Goal: Information Seeking & Learning: Learn about a topic

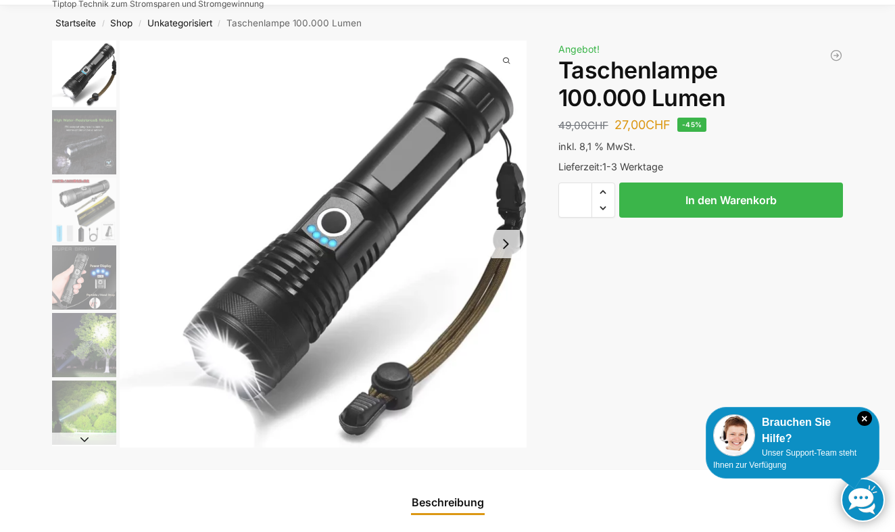
scroll to position [59, 0]
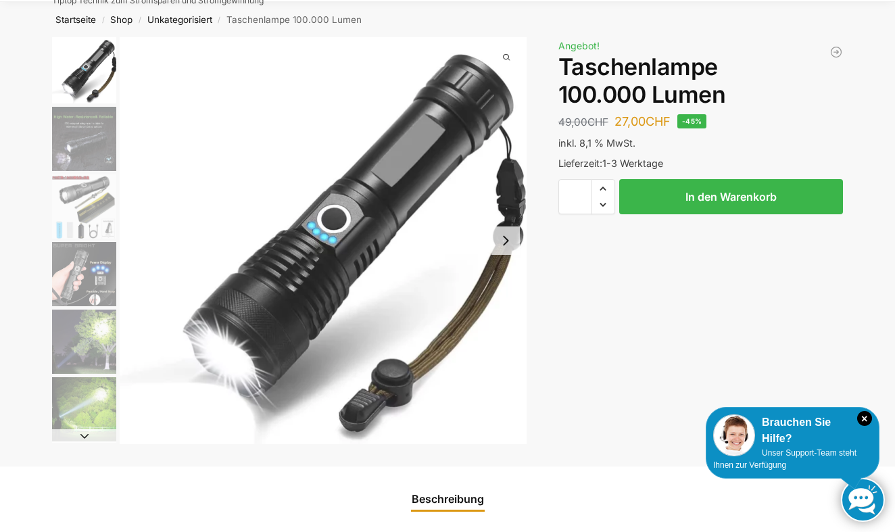
click at [506, 241] on button "Next slide" at bounding box center [505, 240] width 28 height 28
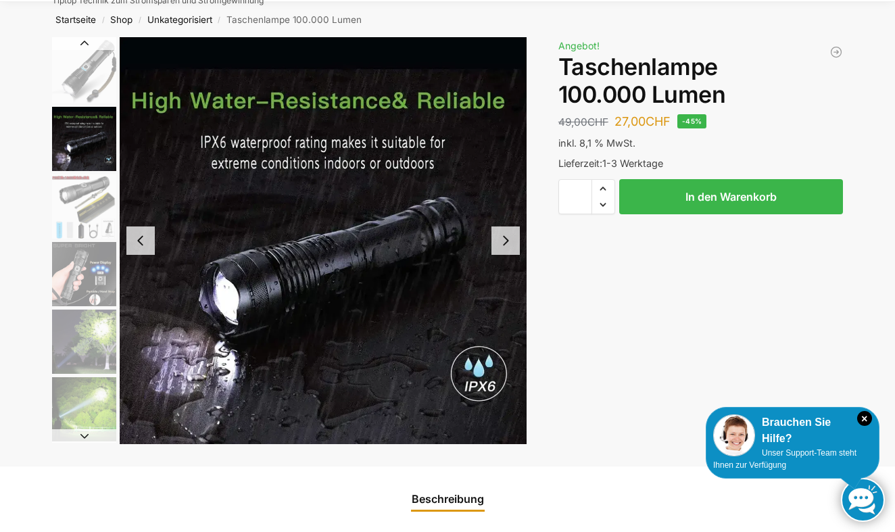
click at [506, 241] on button "Next slide" at bounding box center [505, 240] width 28 height 28
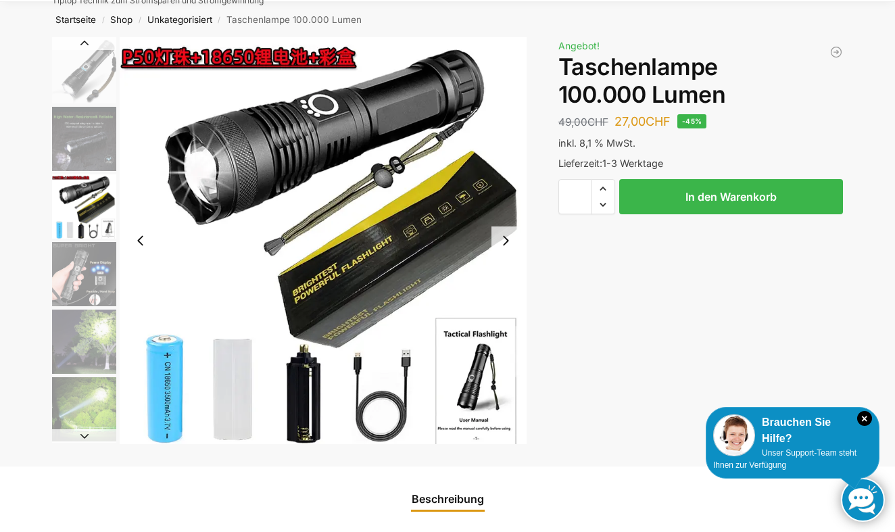
click at [506, 241] on button "Next slide" at bounding box center [505, 240] width 28 height 28
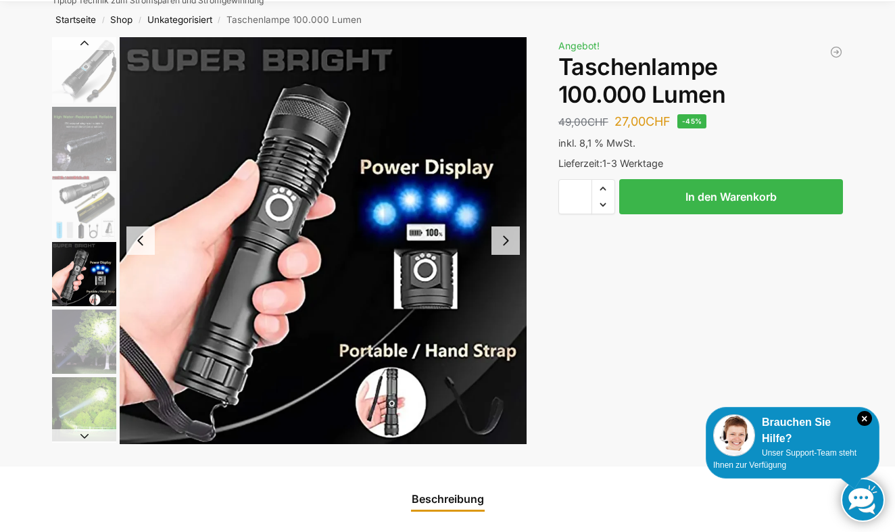
click at [506, 241] on button "Next slide" at bounding box center [505, 240] width 28 height 28
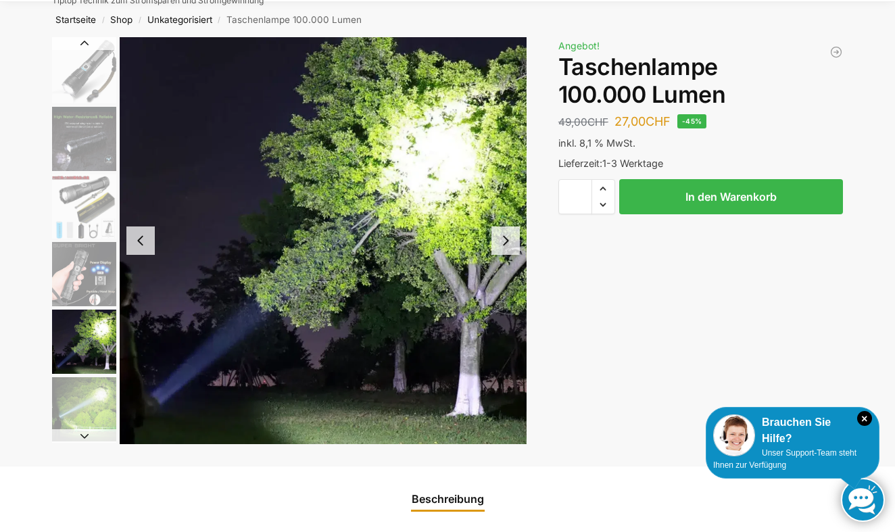
click at [506, 241] on button "Next slide" at bounding box center [505, 240] width 28 height 28
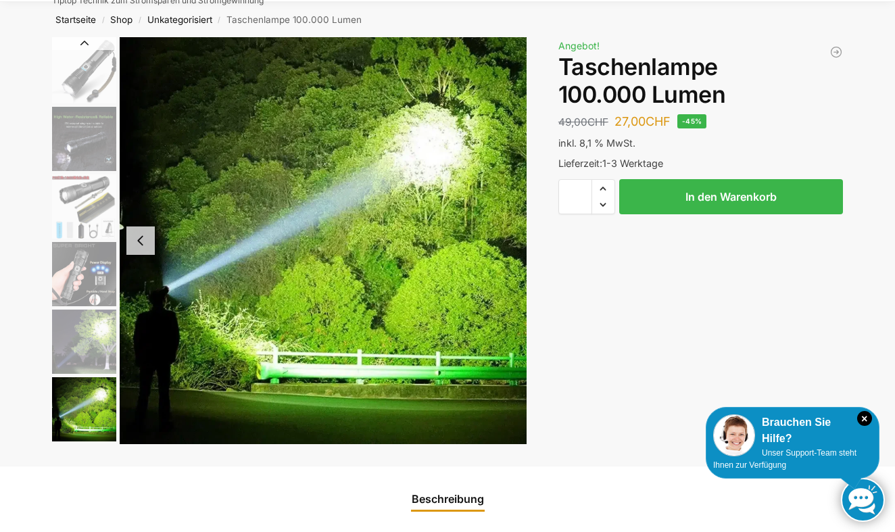
click at [506, 241] on img "6 / 6" at bounding box center [323, 240] width 407 height 407
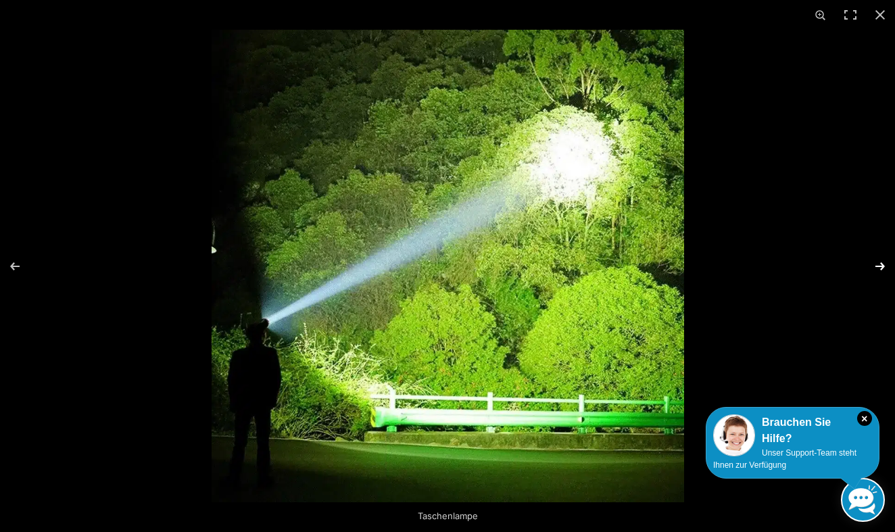
click at [880, 262] on button "Next (arrow right)" at bounding box center [871, 267] width 47 height 68
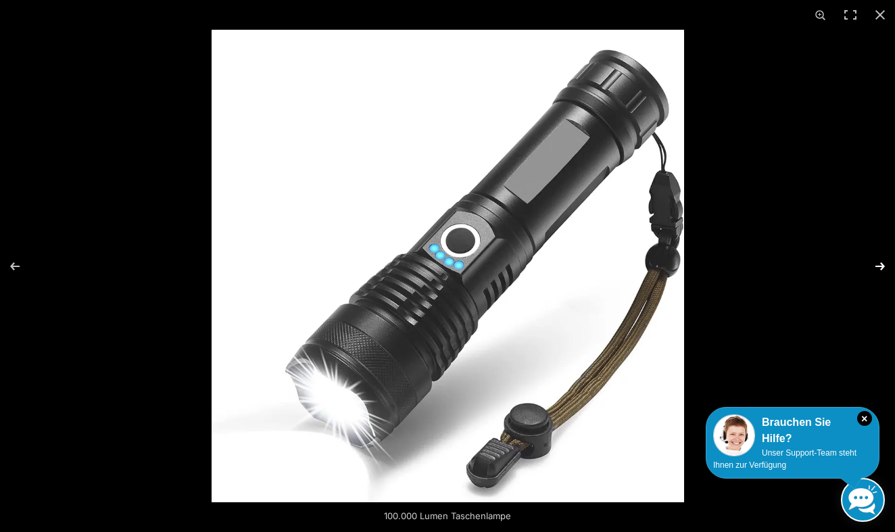
click at [880, 262] on button "Next (arrow right)" at bounding box center [871, 267] width 47 height 68
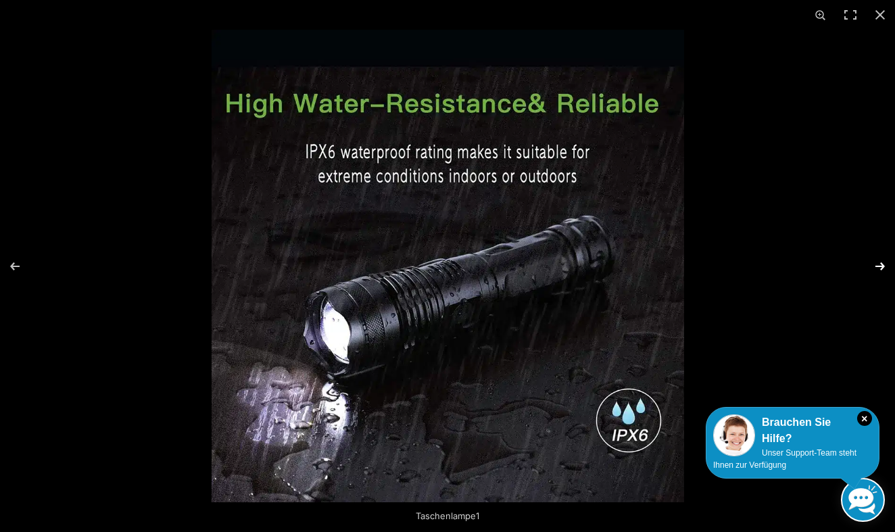
click at [880, 262] on button "Next (arrow right)" at bounding box center [871, 267] width 47 height 68
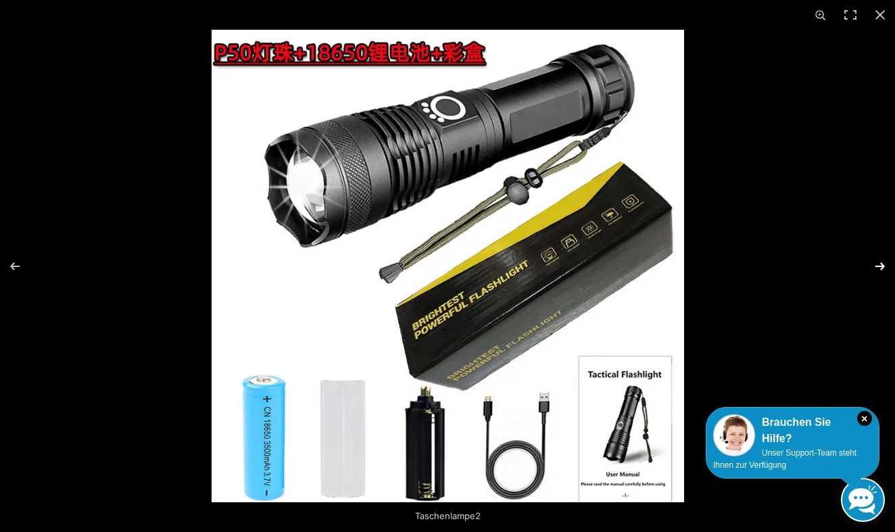
click at [880, 262] on button "Next (arrow right)" at bounding box center [871, 267] width 47 height 68
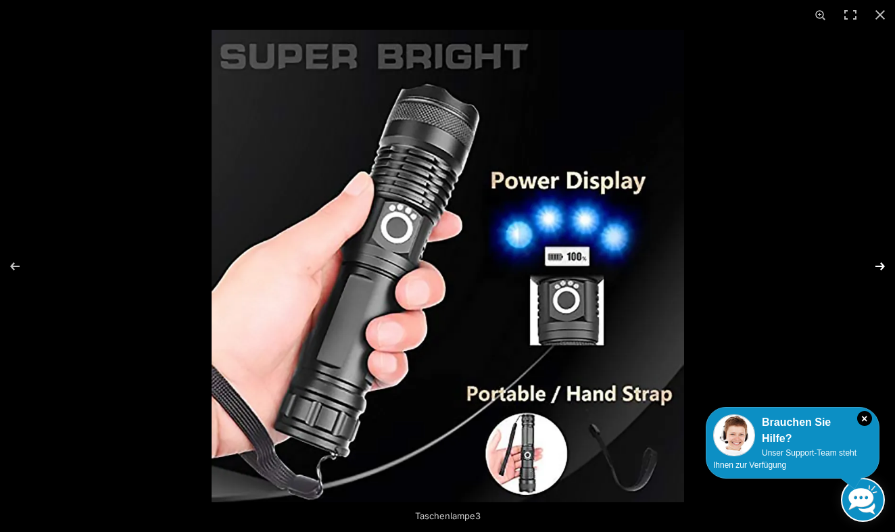
click at [883, 264] on button "Next (arrow right)" at bounding box center [871, 267] width 47 height 68
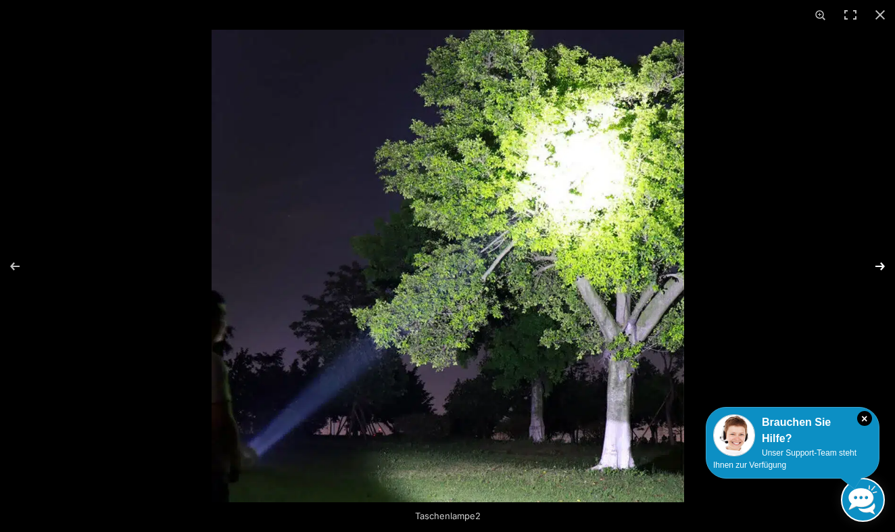
click at [883, 264] on button "Next (arrow right)" at bounding box center [871, 267] width 47 height 68
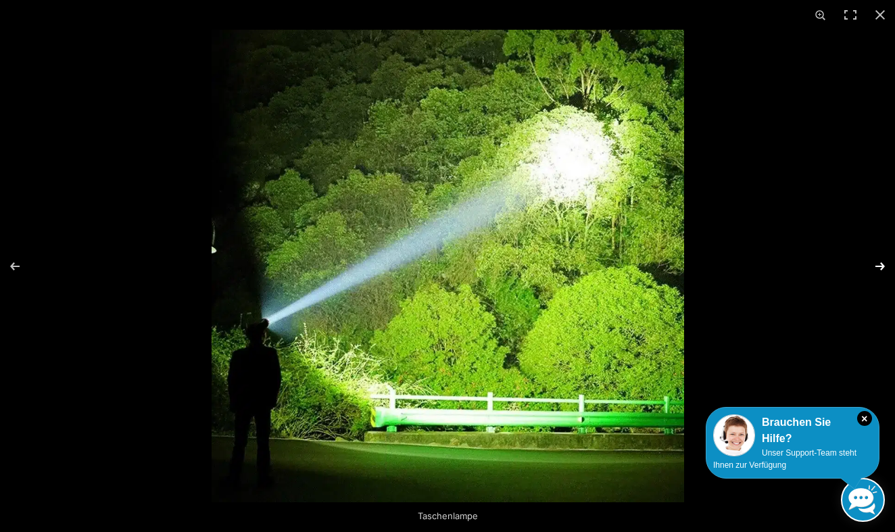
click at [883, 264] on button "Next (arrow right)" at bounding box center [871, 267] width 47 height 68
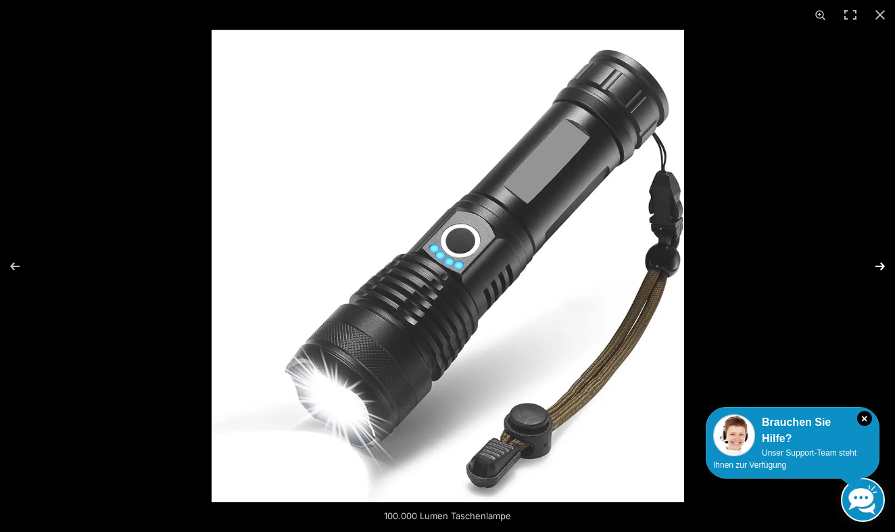
click at [883, 264] on button "Next (arrow right)" at bounding box center [871, 267] width 47 height 68
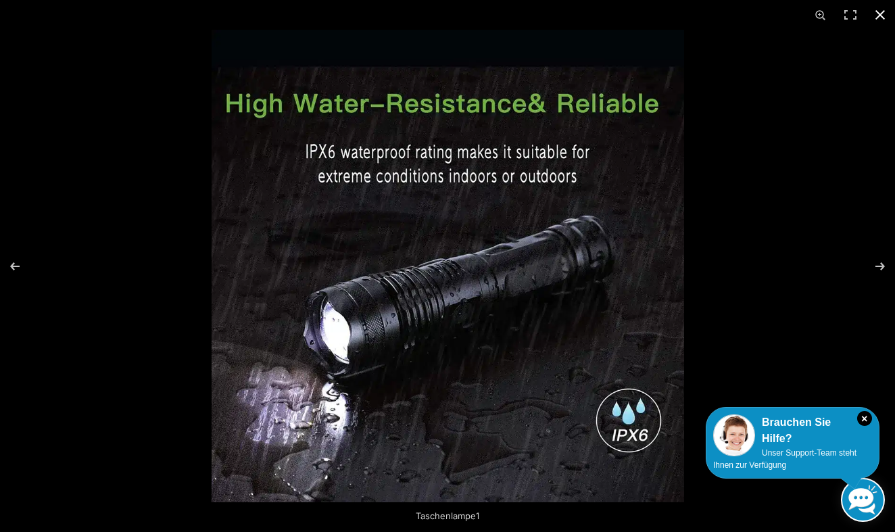
click at [880, 14] on button "Close (Esc)" at bounding box center [880, 15] width 30 height 30
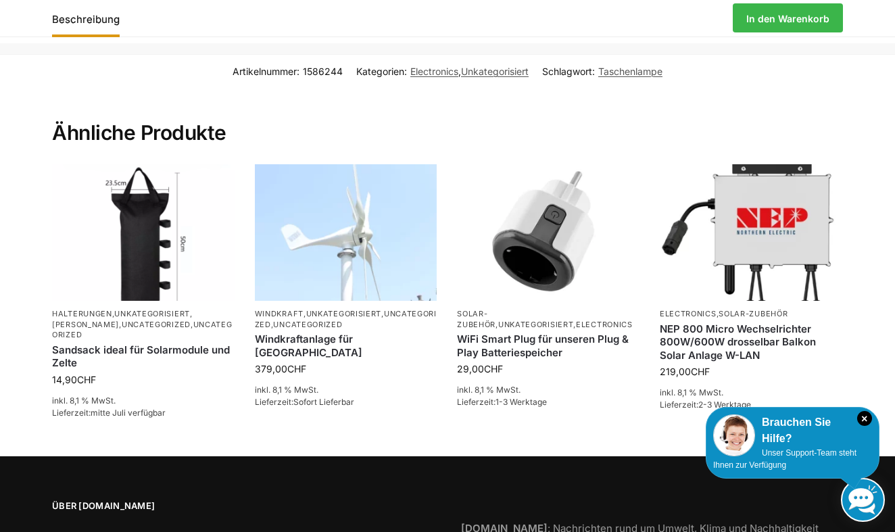
scroll to position [898, 0]
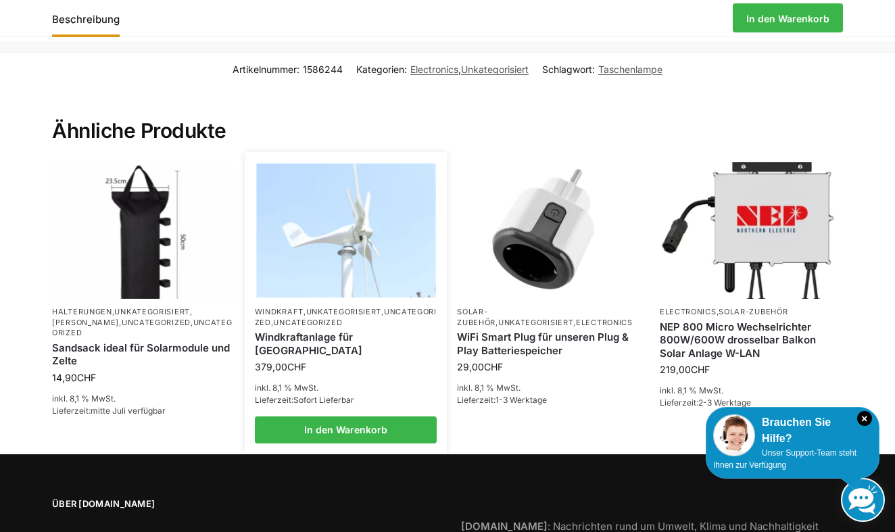
click at [347, 274] on img at bounding box center [345, 231] width 179 height 135
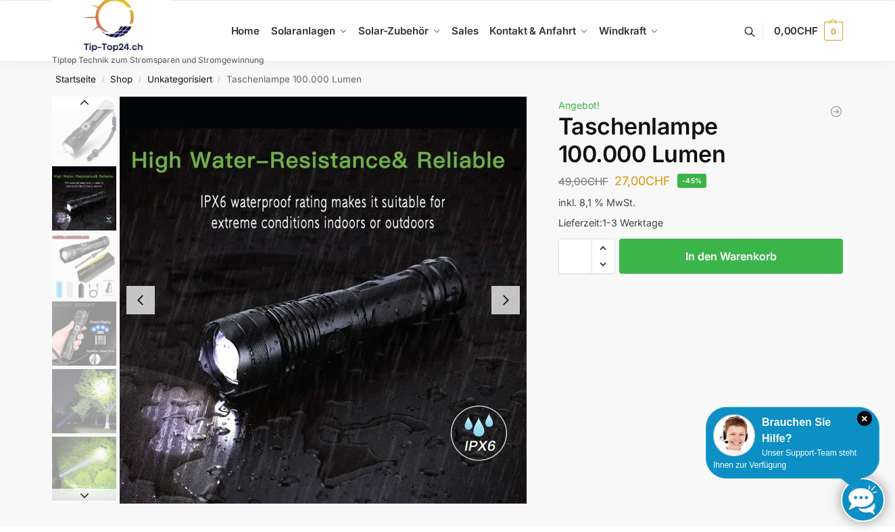
scroll to position [0, 0]
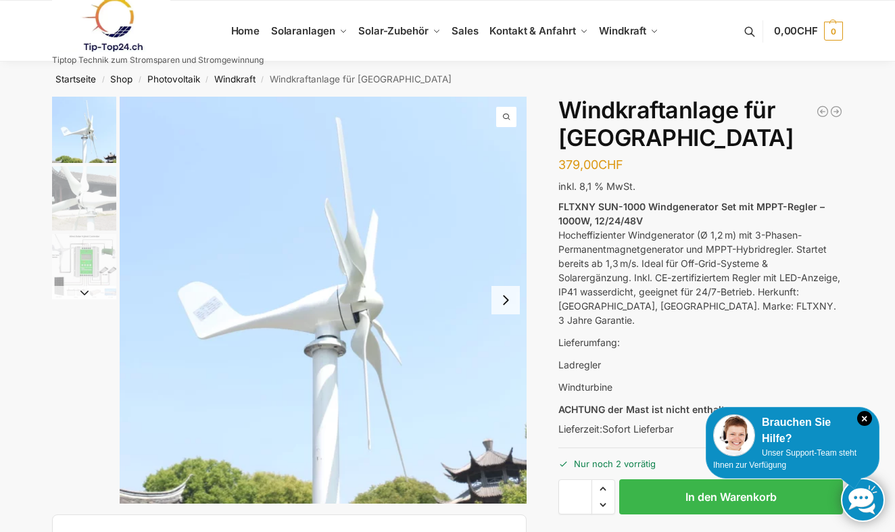
click at [506, 301] on button "Next slide" at bounding box center [505, 300] width 28 height 28
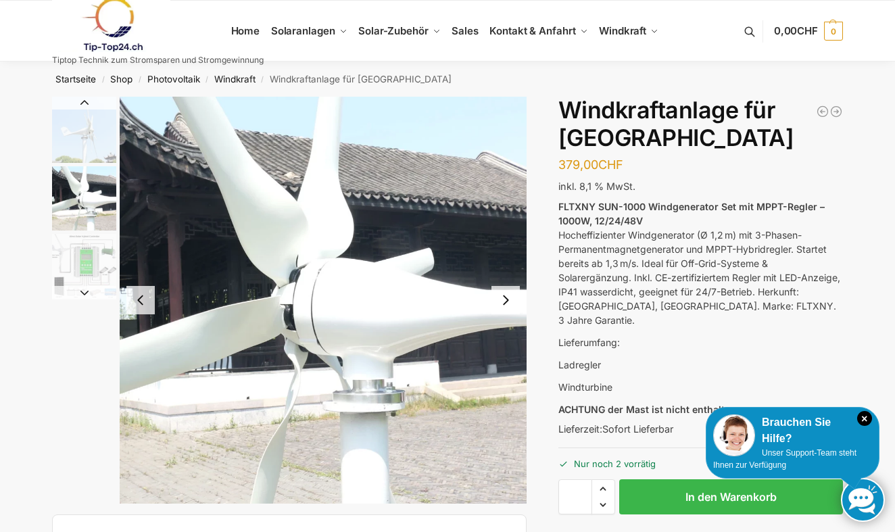
click at [506, 301] on button "Next slide" at bounding box center [505, 300] width 28 height 28
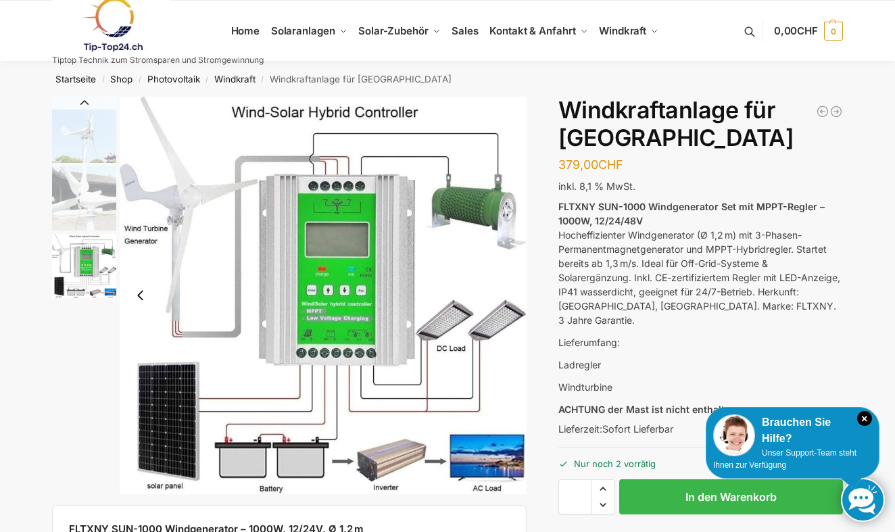
click at [506, 301] on img "3 / 3" at bounding box center [323, 296] width 407 height 398
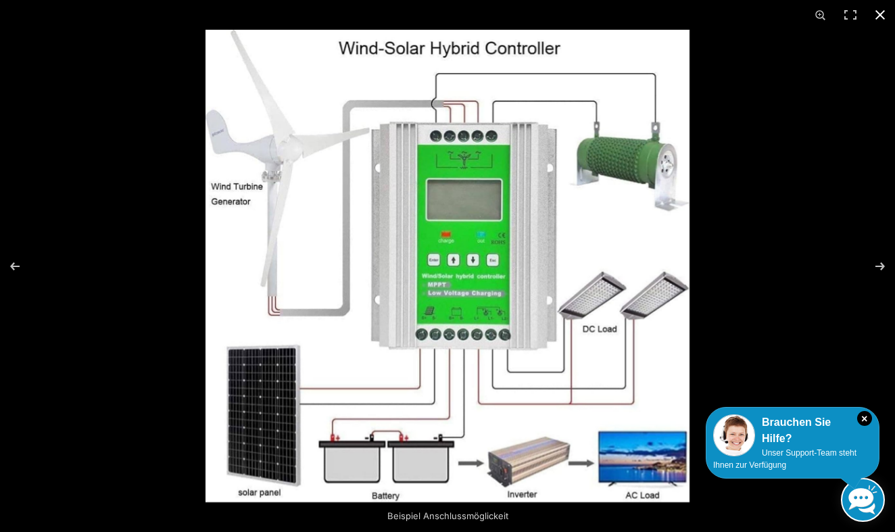
click at [880, 12] on button "Close (Esc)" at bounding box center [880, 15] width 30 height 30
